Goal: Task Accomplishment & Management: Manage account settings

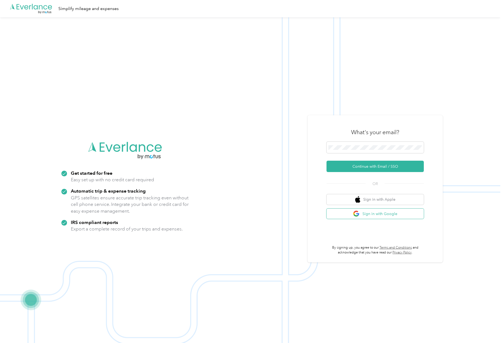
click at [381, 216] on button "Sign in with Google" at bounding box center [374, 213] width 97 height 11
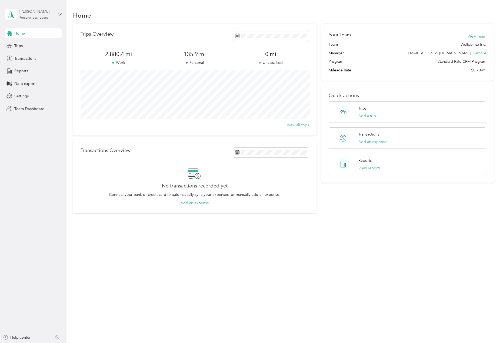
click at [45, 12] on div "[PERSON_NAME]" at bounding box center [36, 12] width 34 height 6
click at [26, 46] on div "Team dashboard" at bounding box center [62, 42] width 106 height 9
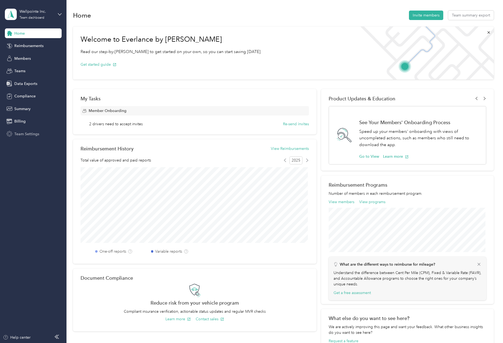
click at [28, 131] on div "Team Settings" at bounding box center [33, 134] width 57 height 10
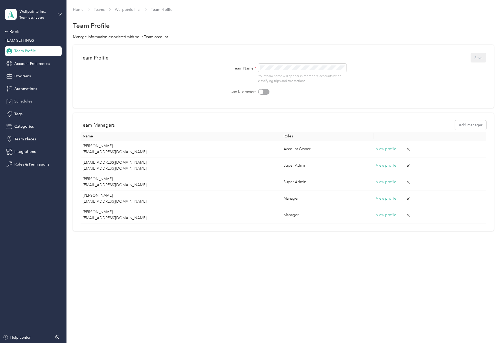
click at [24, 98] on div "Schedules" at bounding box center [33, 101] width 57 height 10
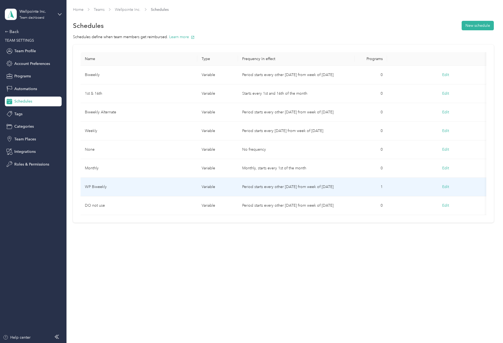
click at [96, 189] on td "WP Biweekly" at bounding box center [139, 187] width 117 height 19
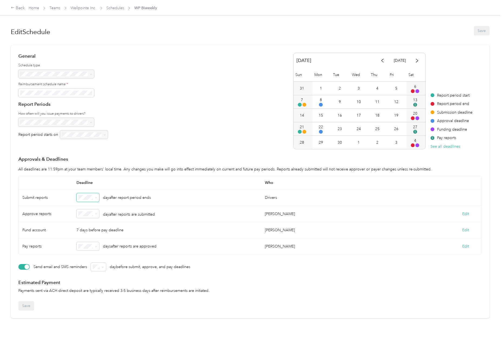
click at [94, 198] on span at bounding box center [95, 197] width 4 height 4
click at [95, 197] on span at bounding box center [95, 197] width 4 height 4
click at [85, 207] on div "0" at bounding box center [87, 206] width 15 height 6
click at [145, 195] on p "days after report period ends" at bounding box center [127, 198] width 49 height 6
click at [464, 212] on button "Edit" at bounding box center [465, 214] width 7 height 6
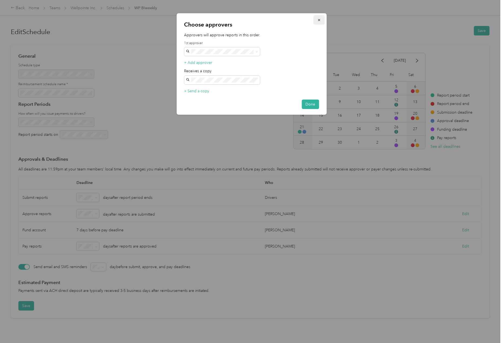
click at [319, 21] on icon "button" at bounding box center [319, 20] width 4 height 4
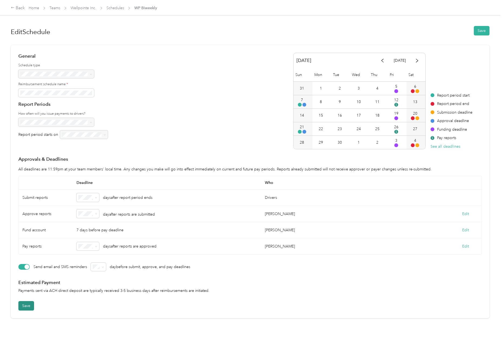
click at [24, 306] on button "Save" at bounding box center [26, 305] width 16 height 9
click at [417, 62] on icon "button" at bounding box center [417, 61] width 4 height 4
click at [385, 62] on button "button" at bounding box center [382, 60] width 11 height 9
click at [88, 226] on li "2" at bounding box center [87, 225] width 23 height 9
click at [96, 196] on icon at bounding box center [96, 197] width 2 height 2
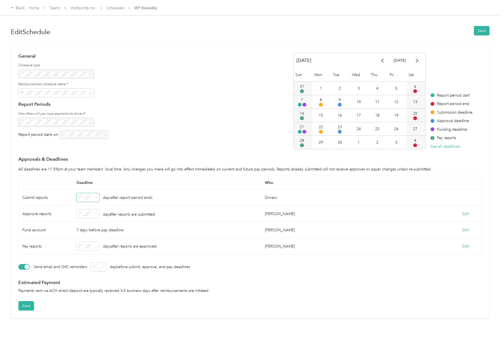
click at [85, 215] on div "1" at bounding box center [87, 216] width 15 height 6
click at [97, 198] on icon at bounding box center [96, 197] width 2 height 2
click at [86, 208] on li "0" at bounding box center [87, 206] width 23 height 9
click at [389, 300] on article "General Schedule type Reimbursement schedule name * Report Periods How often wi…" at bounding box center [250, 181] width 479 height 273
